Goal: Register for event/course

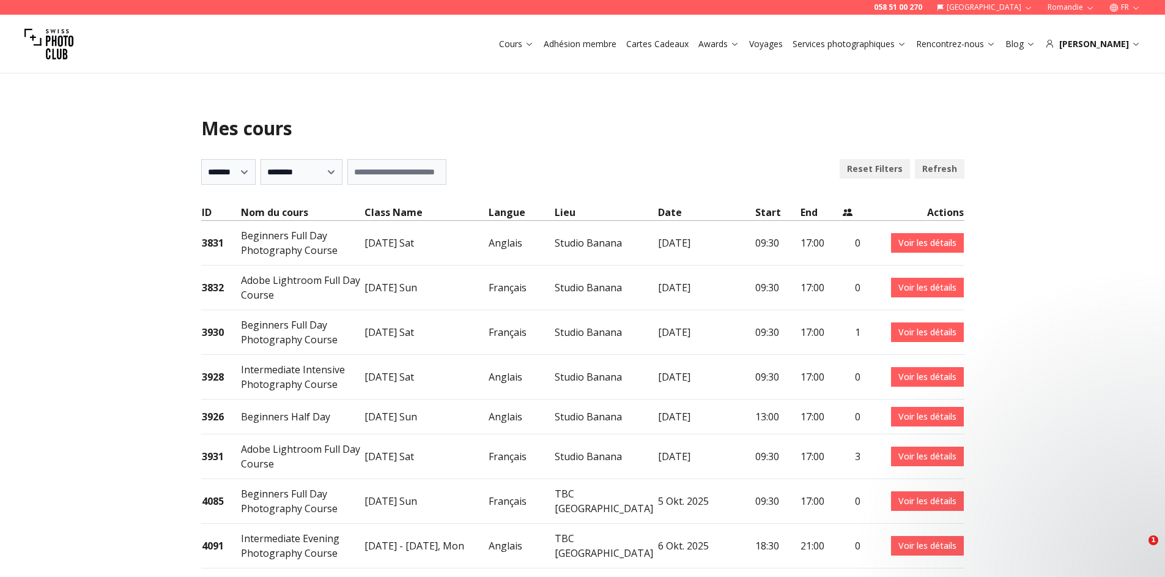
select select "***"
drag, startPoint x: 655, startPoint y: 334, endPoint x: 717, endPoint y: 337, distance: 62.4
click at [717, 337] on td "[DATE]" at bounding box center [705, 332] width 97 height 45
drag, startPoint x: 652, startPoint y: 457, endPoint x: 713, endPoint y: 466, distance: 61.8
click at [713, 466] on tr "3931 Adobe Lightroom Full Day Course [DATE] Sat Français Studio [GEOGRAPHIC_DAT…" at bounding box center [582, 456] width 763 height 45
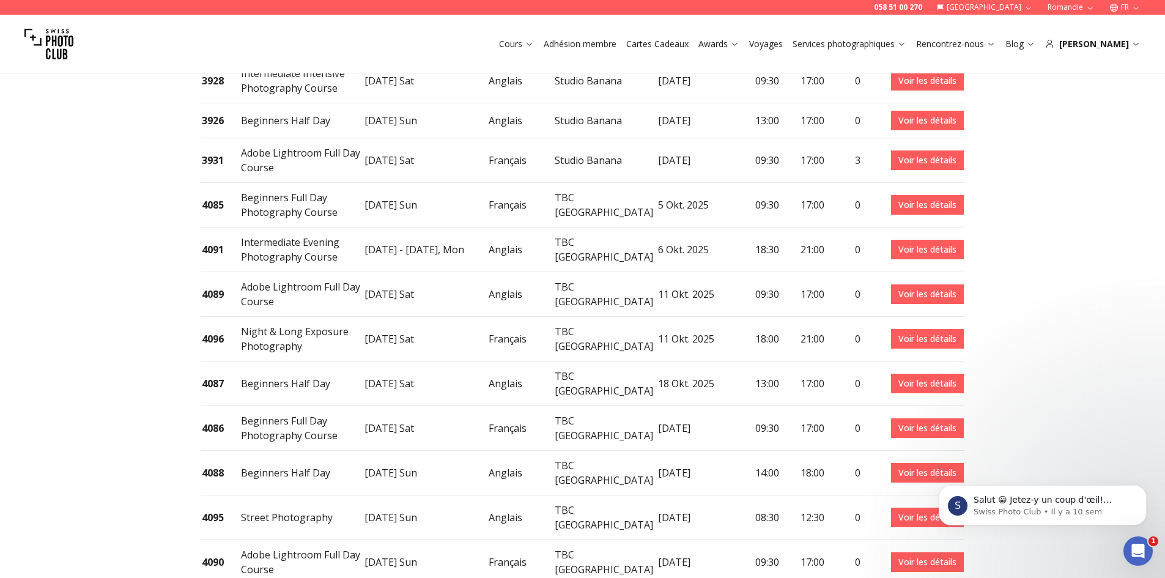
scroll to position [306, 0]
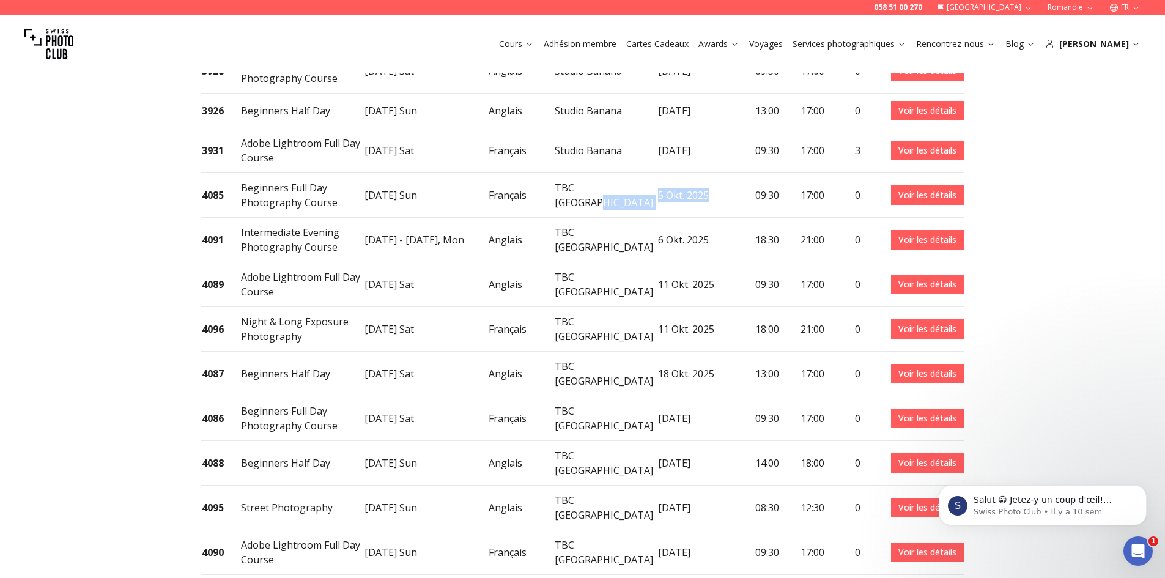
drag, startPoint x: 652, startPoint y: 195, endPoint x: 708, endPoint y: 196, distance: 56.3
click at [708, 196] on tr "4085 Beginners Full Day Photography Course [DATE] Sun Français TBC [GEOGRAPHIC_…" at bounding box center [582, 195] width 763 height 45
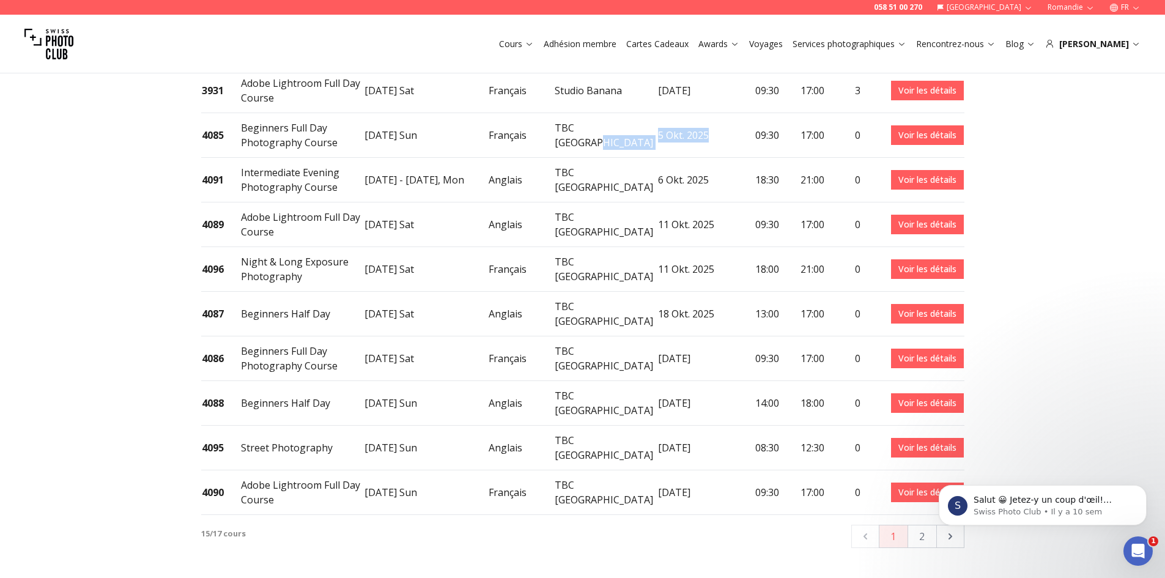
scroll to position [367, 0]
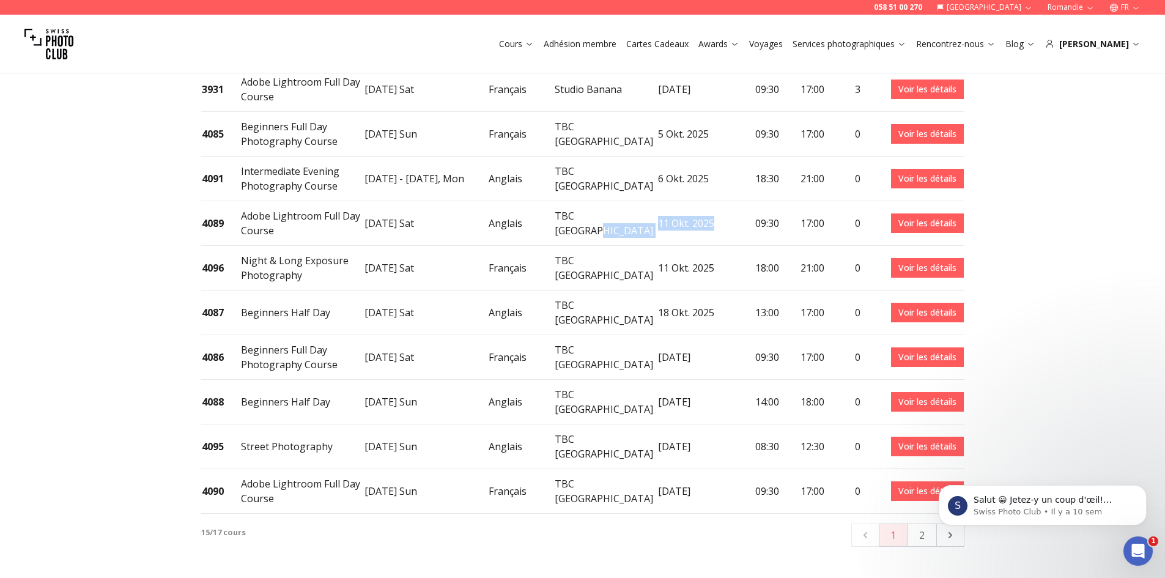
drag, startPoint x: 715, startPoint y: 221, endPoint x: 644, endPoint y: 214, distance: 71.3
click at [644, 214] on tr "4089 Adobe Lightroom Full Day Course [DATE] Sat Anglais TBC [GEOGRAPHIC_DATA] 1…" at bounding box center [582, 223] width 763 height 45
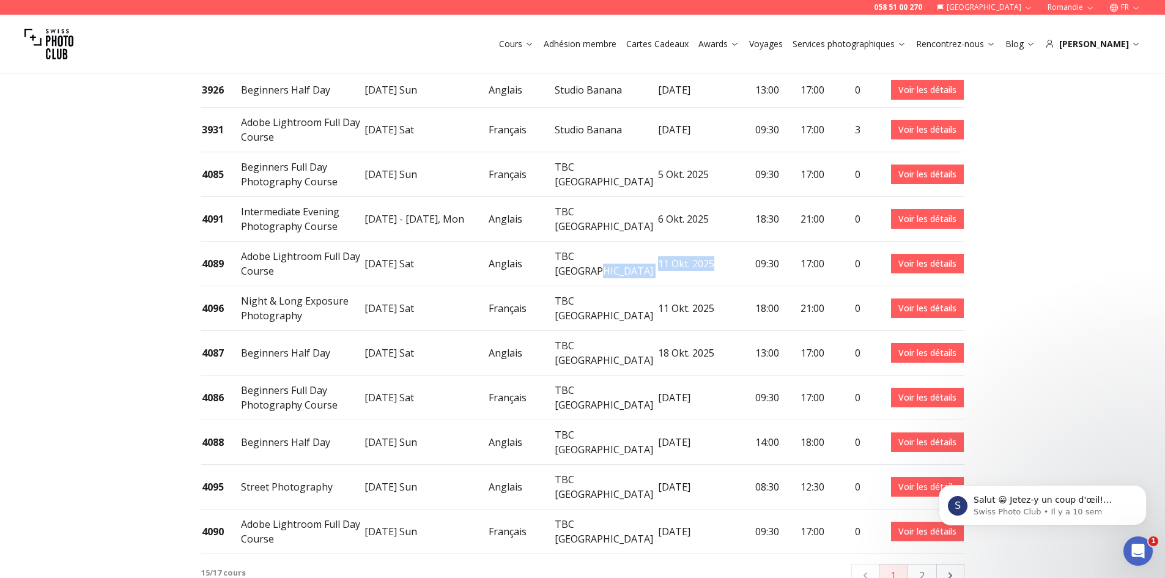
scroll to position [306, 0]
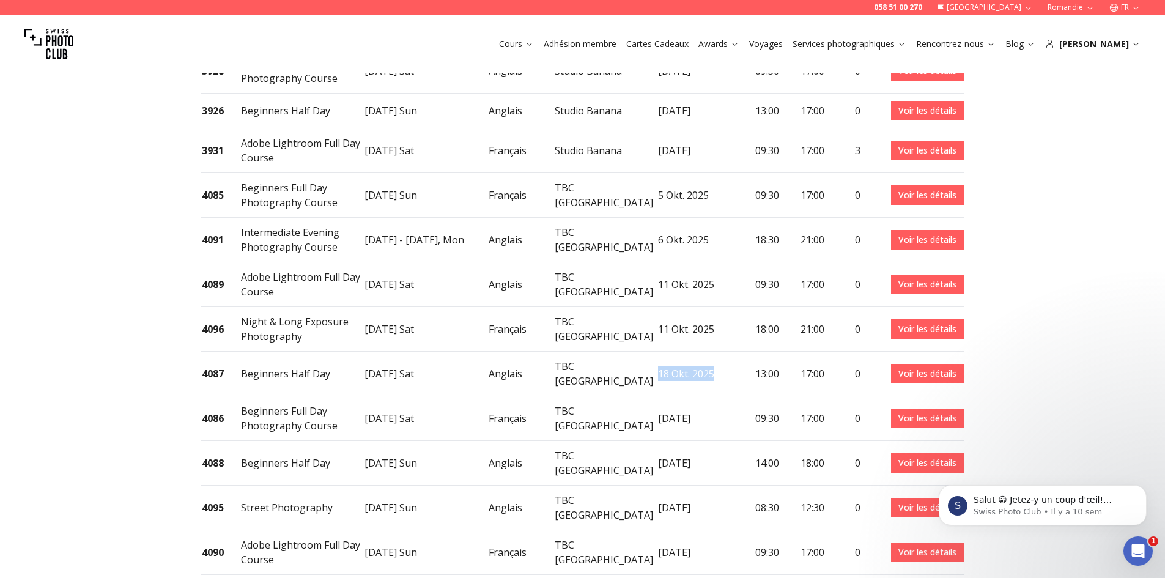
drag, startPoint x: 657, startPoint y: 367, endPoint x: 711, endPoint y: 374, distance: 54.8
click at [711, 374] on td "18 Okt. 2025" at bounding box center [705, 374] width 97 height 45
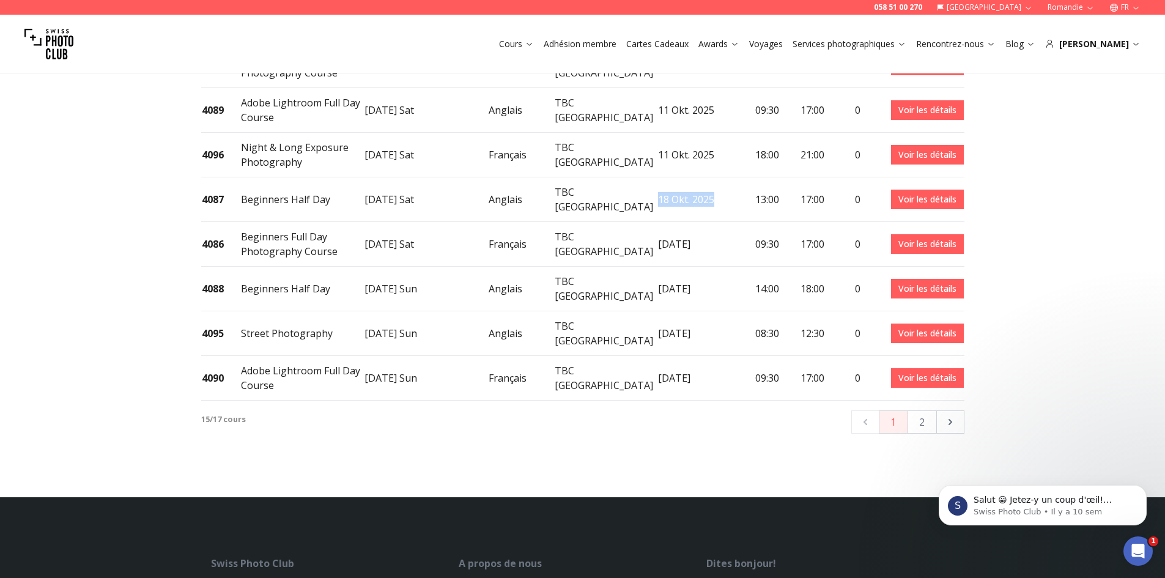
scroll to position [489, 0]
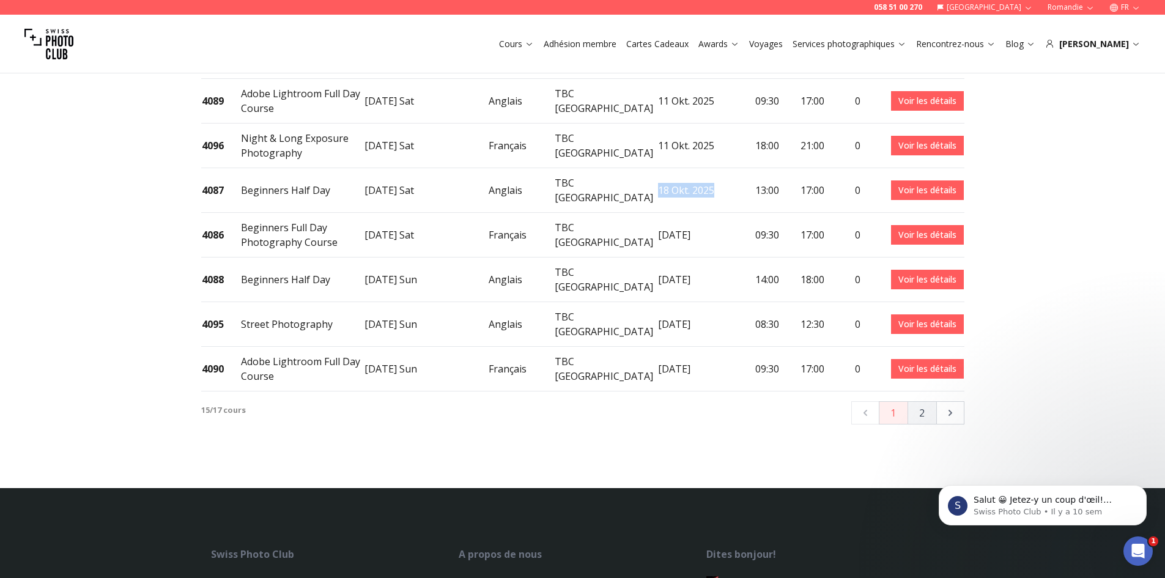
click at [918, 401] on button "2" at bounding box center [921, 412] width 29 height 23
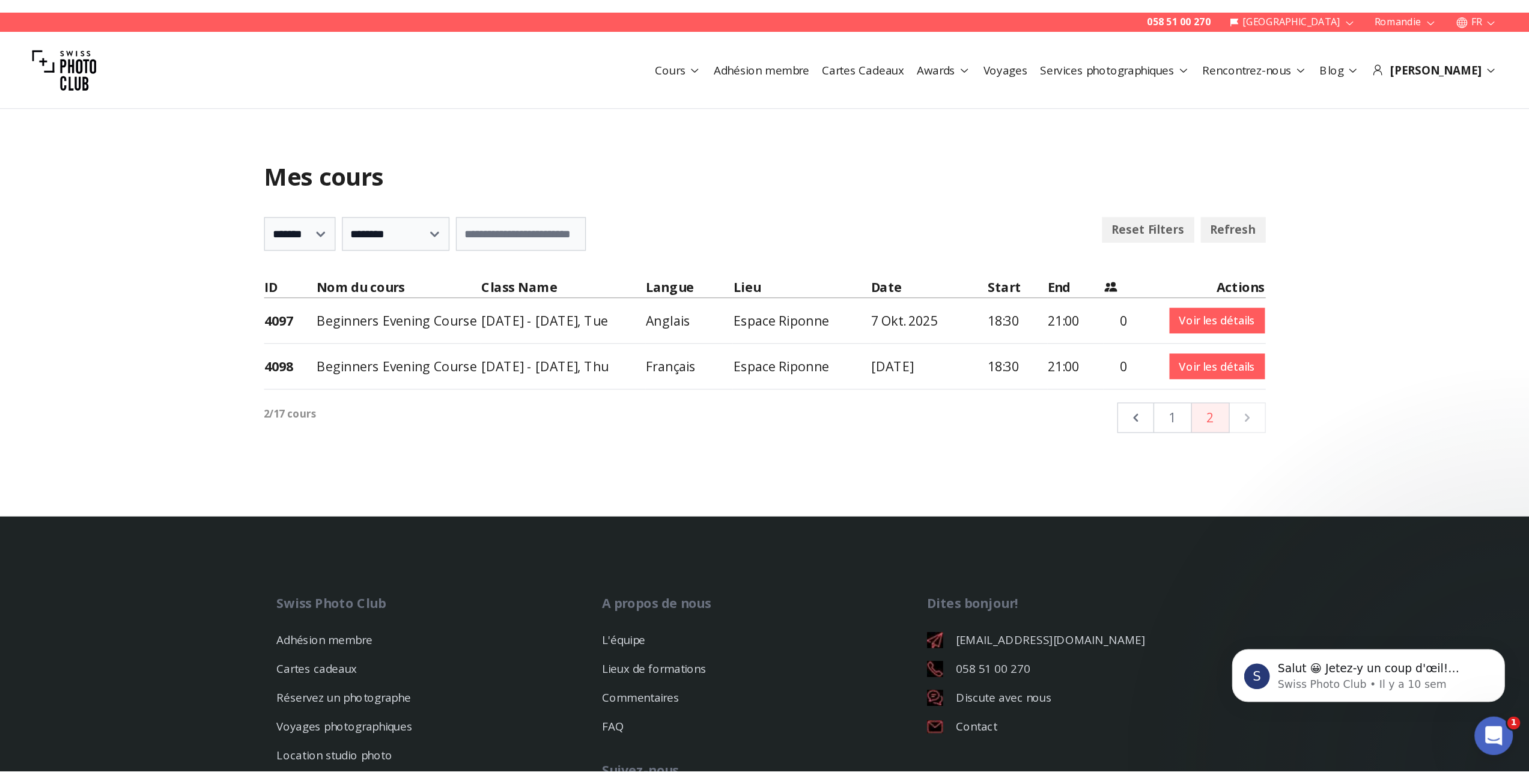
scroll to position [0, 0]
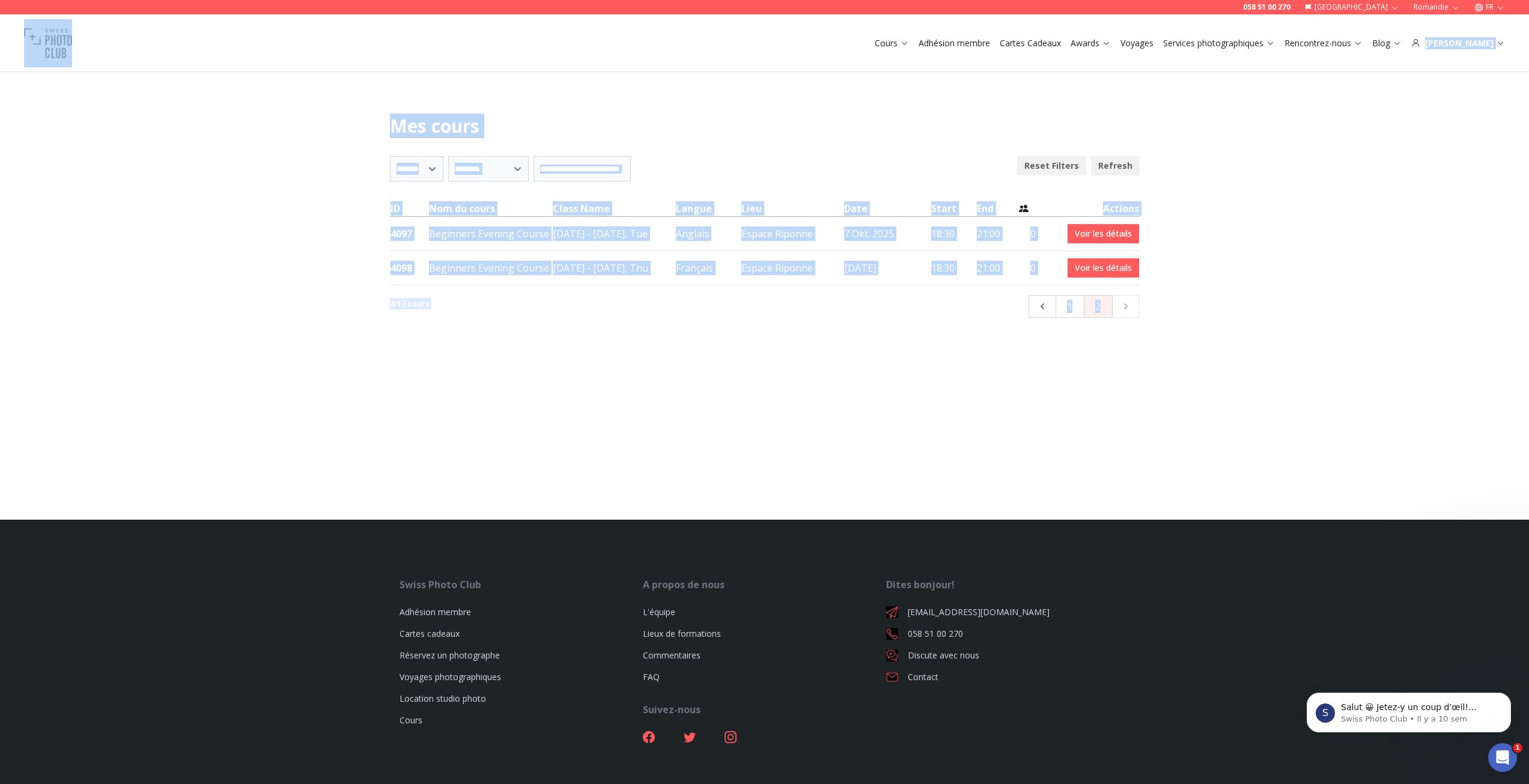
drag, startPoint x: 328, startPoint y: 71, endPoint x: 1101, endPoint y: 466, distance: 868.1
click at [1101, 466] on div "**********" at bounding box center [764, 450] width 1529 height 784
click at [1144, 391] on div at bounding box center [764, 450] width 1529 height 140
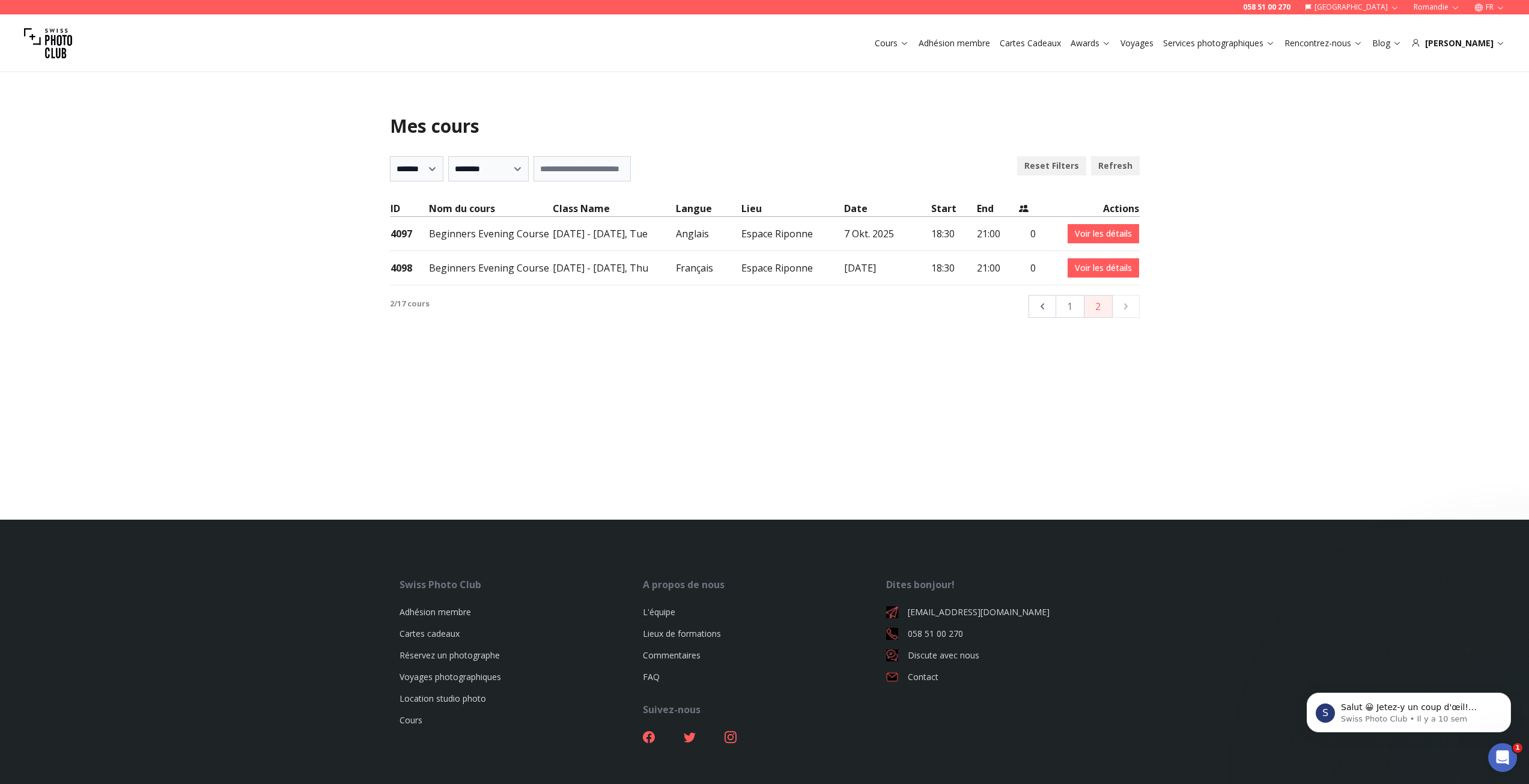
click at [846, 348] on div "**********" at bounding box center [764, 219] width 769 height 322
click at [1075, 306] on button "1" at bounding box center [1069, 306] width 28 height 23
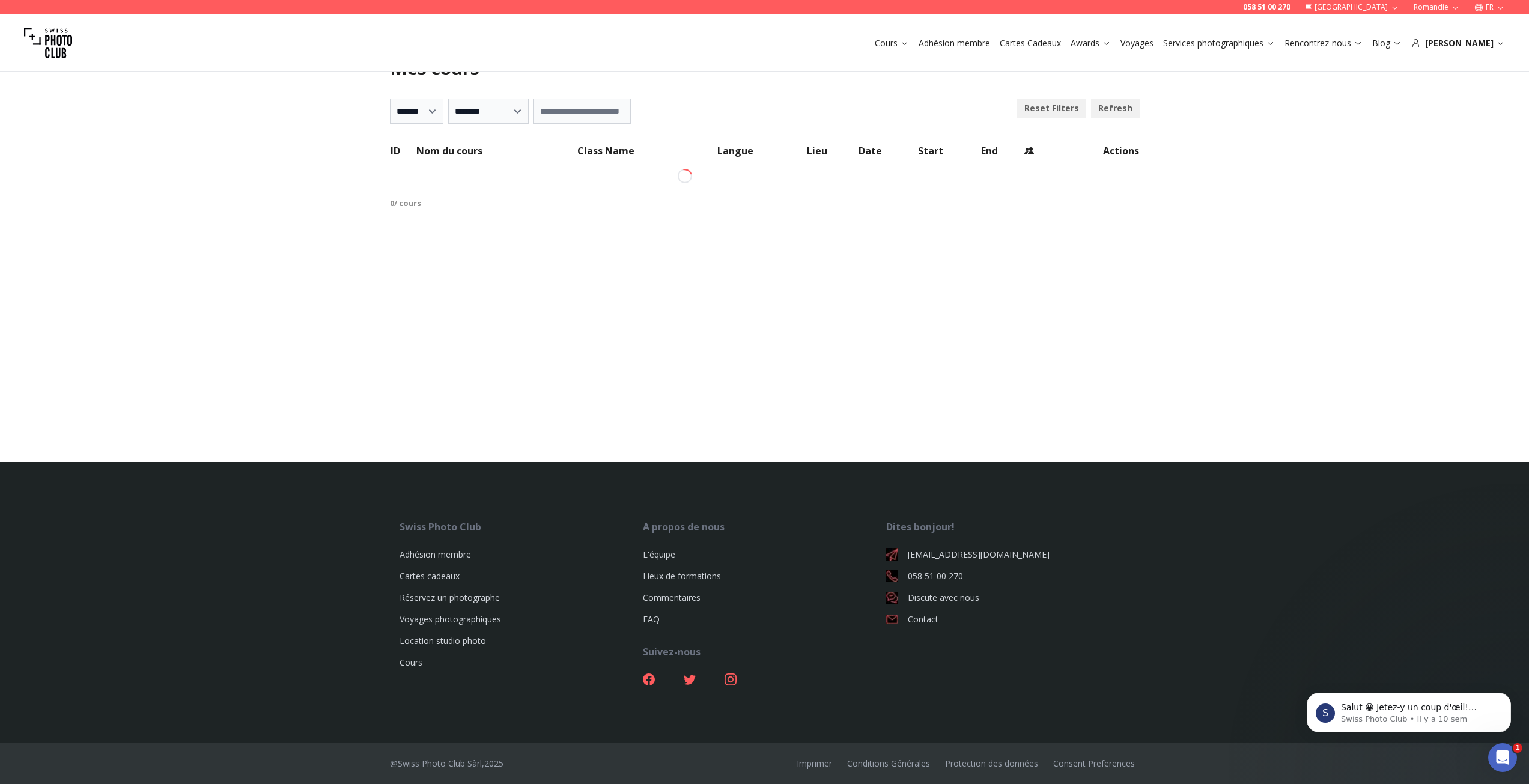
scroll to position [58, 0]
